Goal: Navigation & Orientation: Find specific page/section

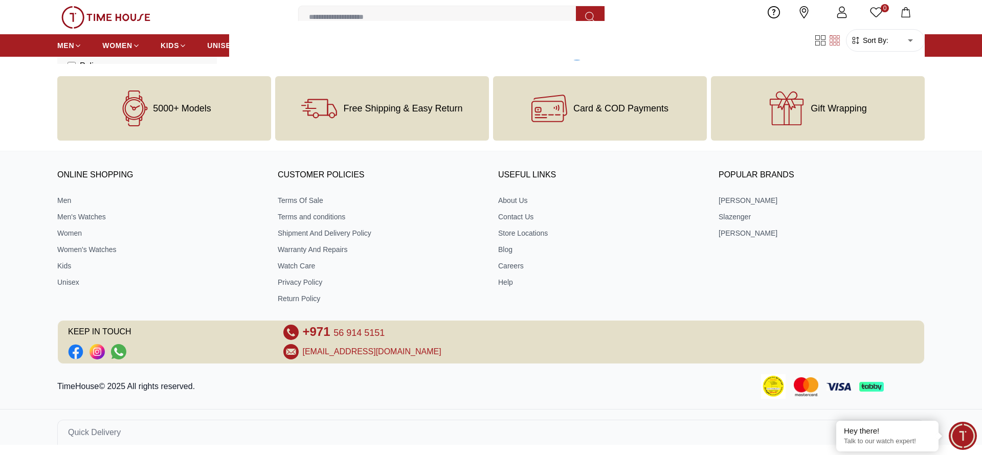
scroll to position [1713, 0]
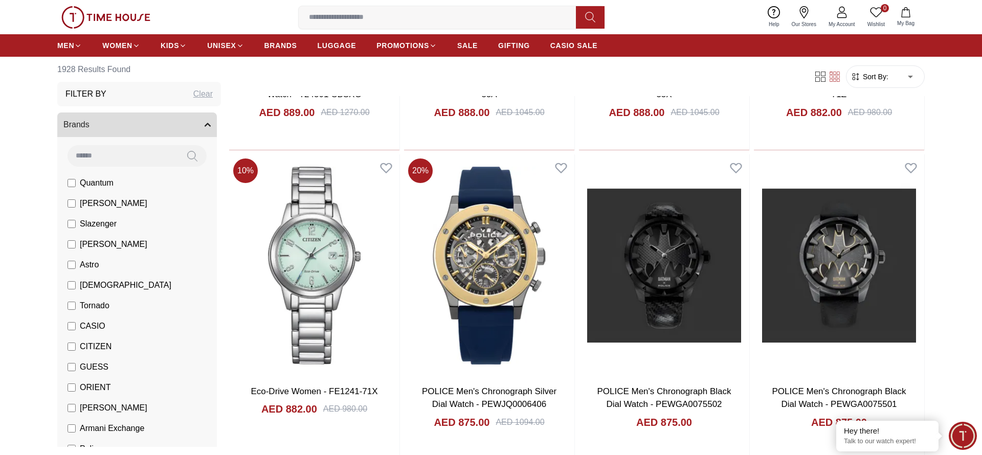
scroll to position [4886, 0]
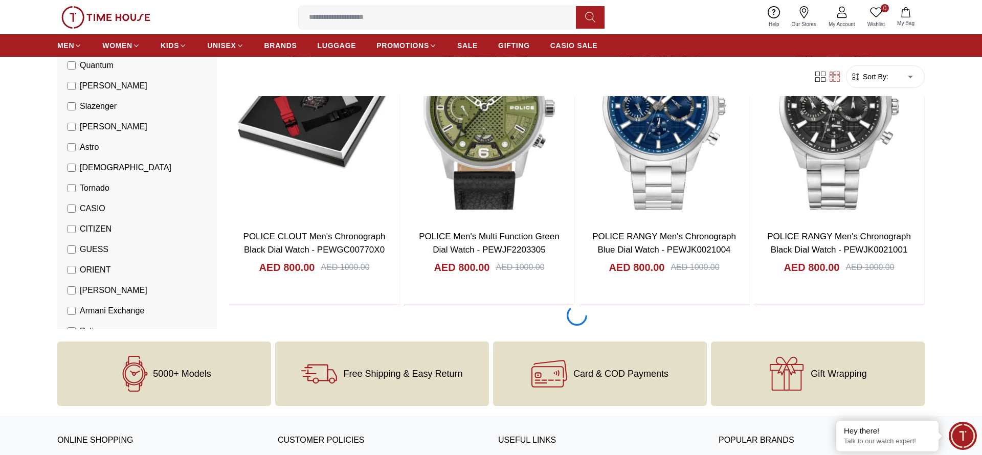
scroll to position [8058, 0]
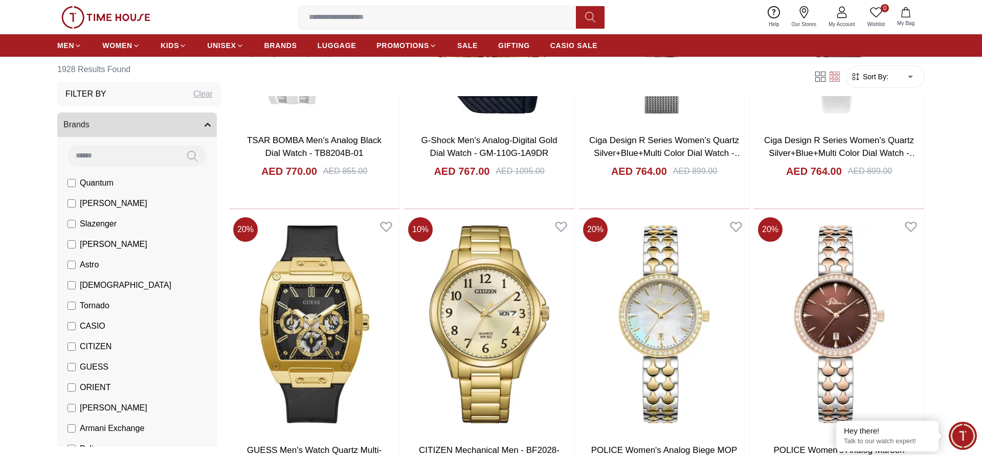
scroll to position [11231, 0]
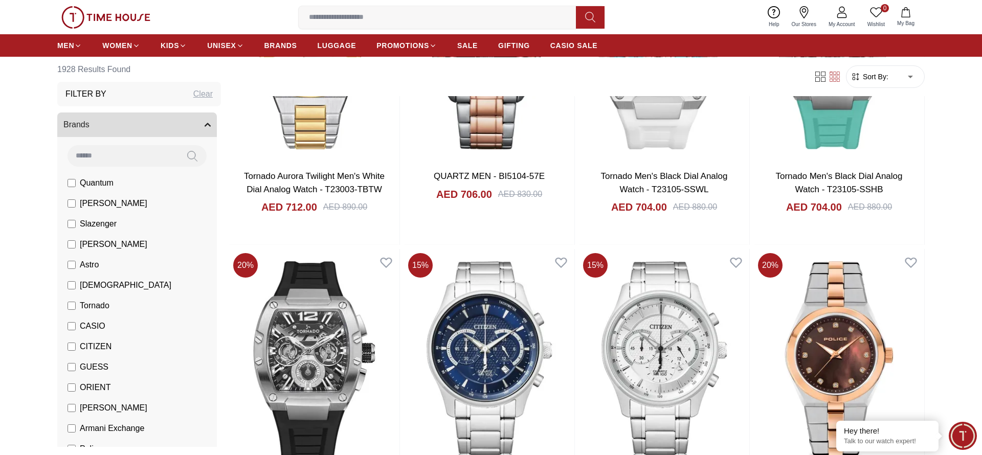
scroll to position [14407, 0]
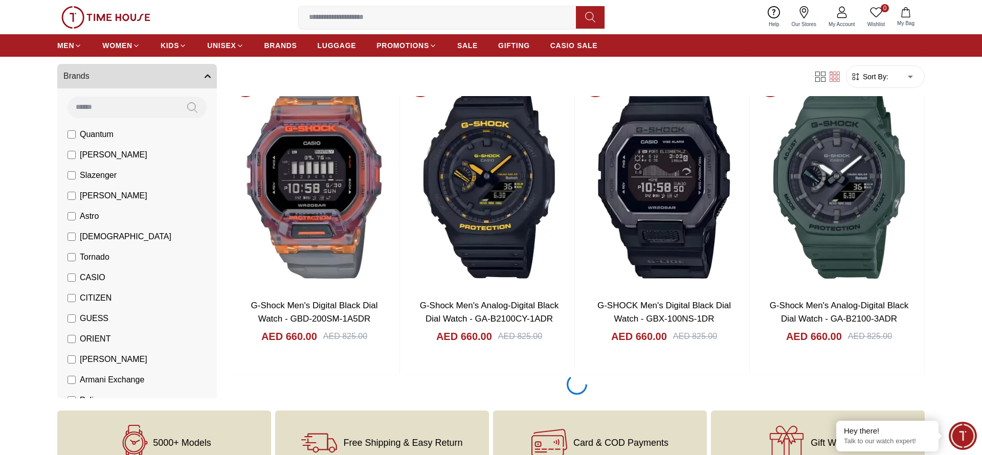
scroll to position [17581, 0]
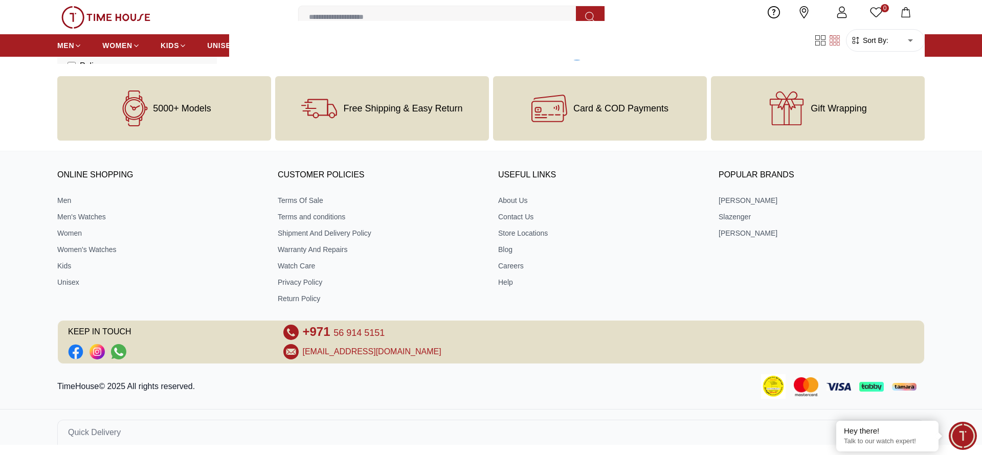
scroll to position [20754, 0]
